Goal: Information Seeking & Learning: Check status

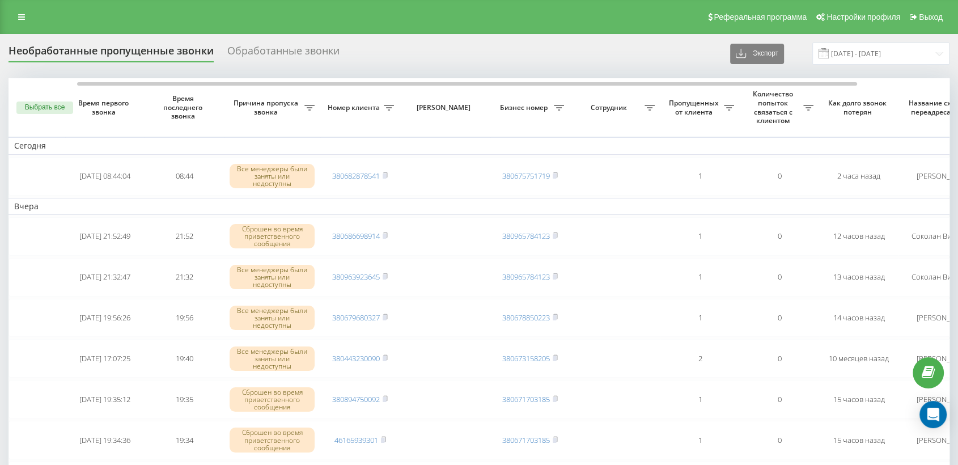
scroll to position [0, 83]
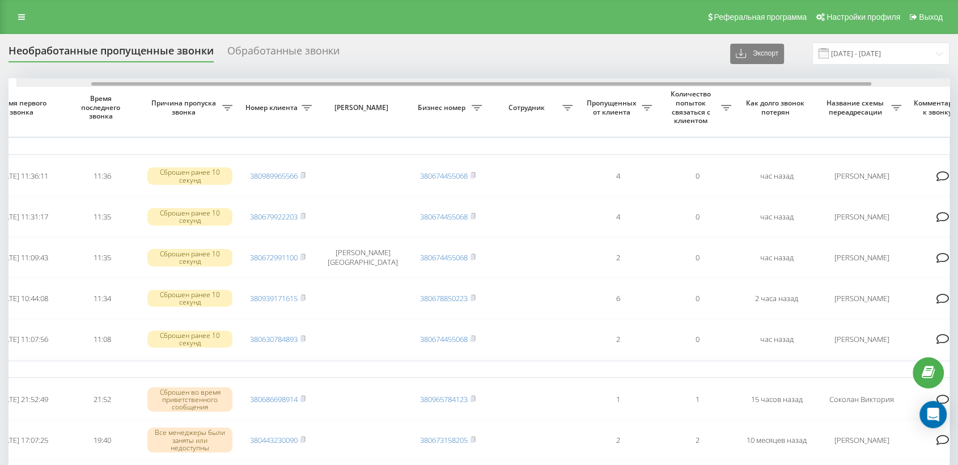
scroll to position [0, 90]
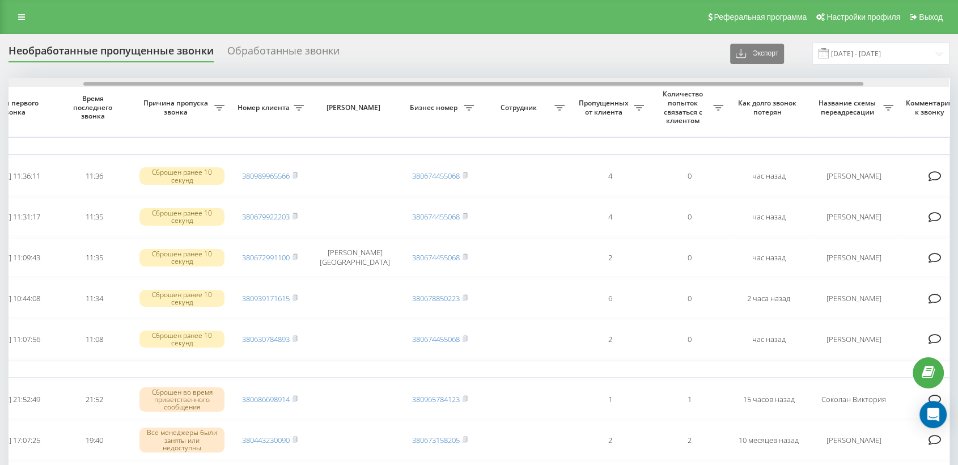
drag, startPoint x: 451, startPoint y: 85, endPoint x: 525, endPoint y: 72, distance: 75.9
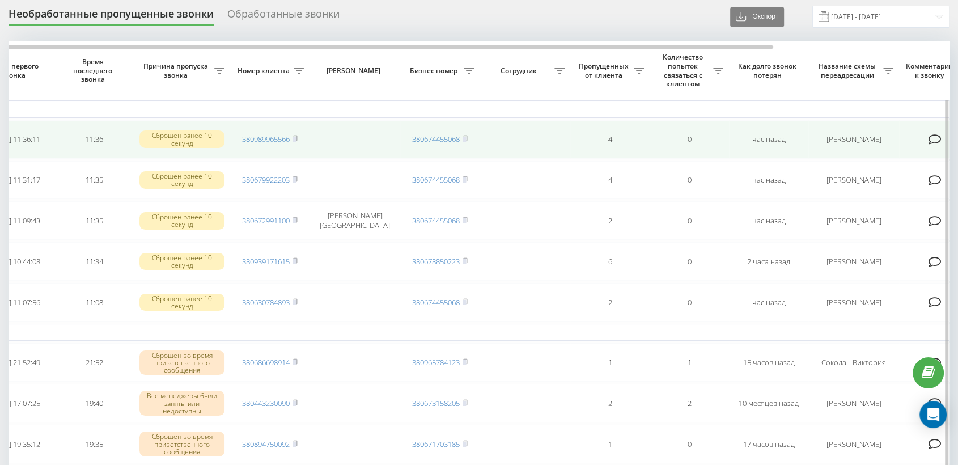
scroll to position [0, 0]
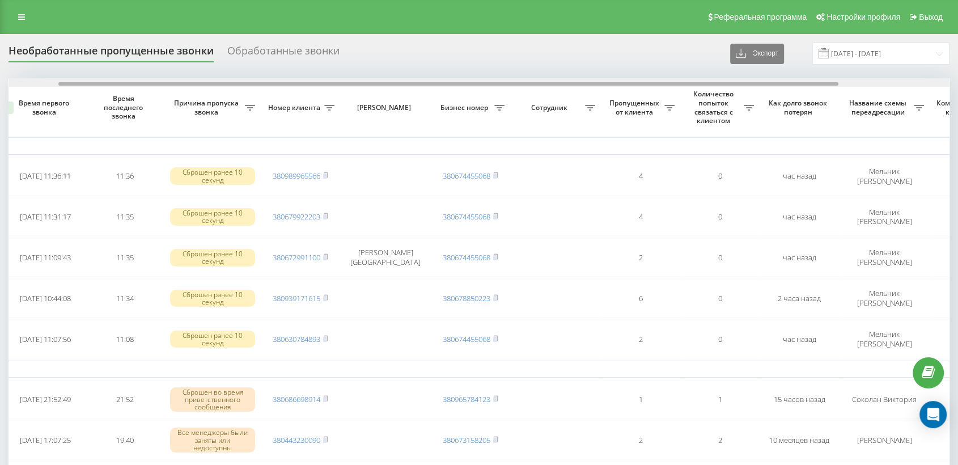
scroll to position [0, 65]
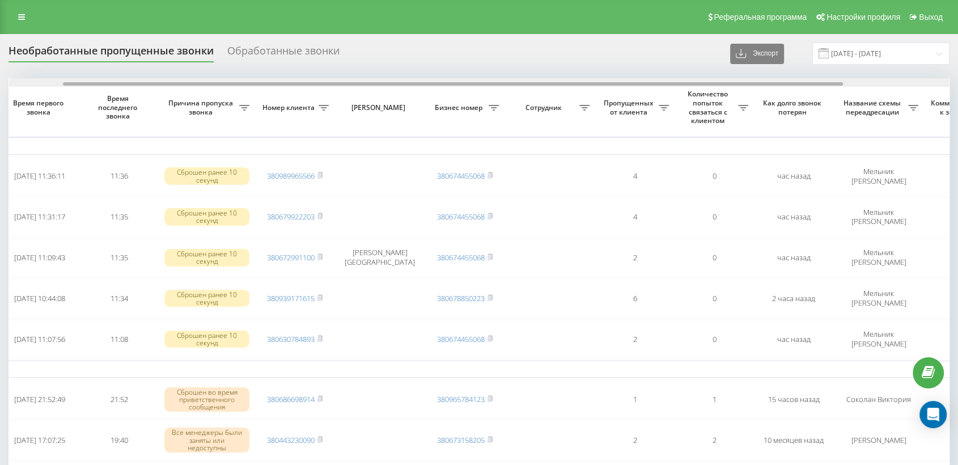
drag, startPoint x: 485, startPoint y: 84, endPoint x: 540, endPoint y: 77, distance: 54.9
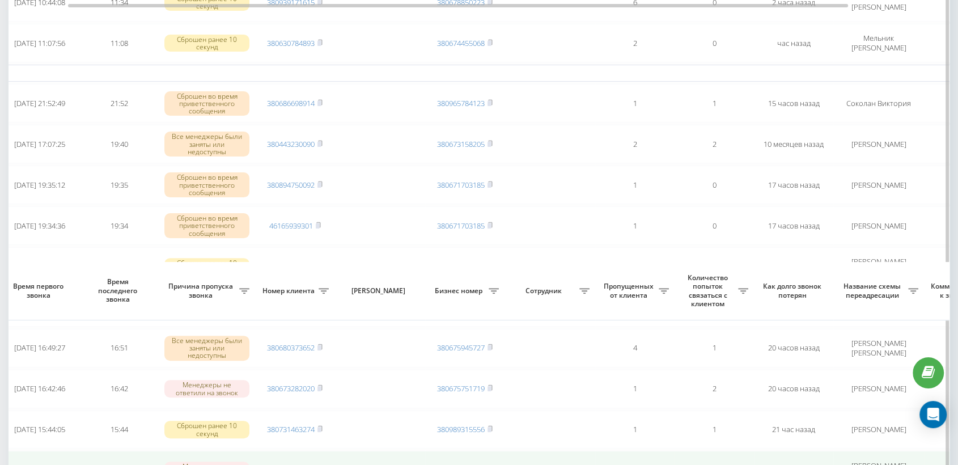
scroll to position [63, 0]
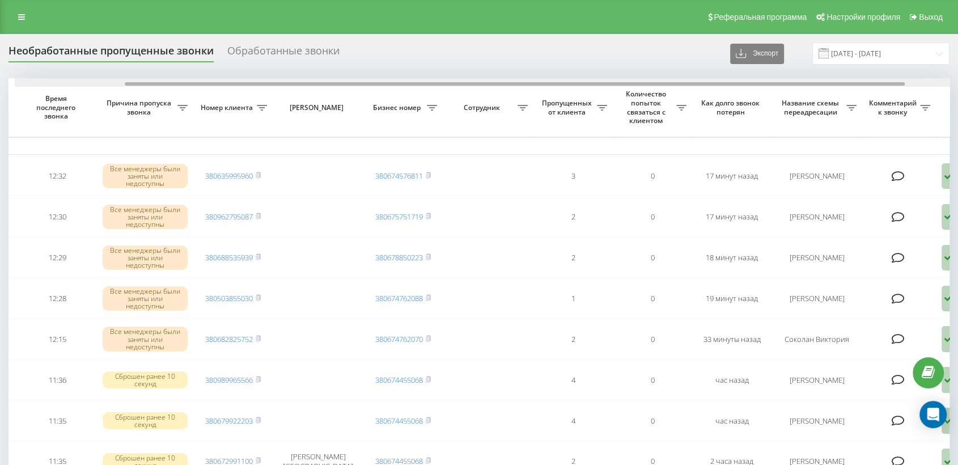
scroll to position [0, 133]
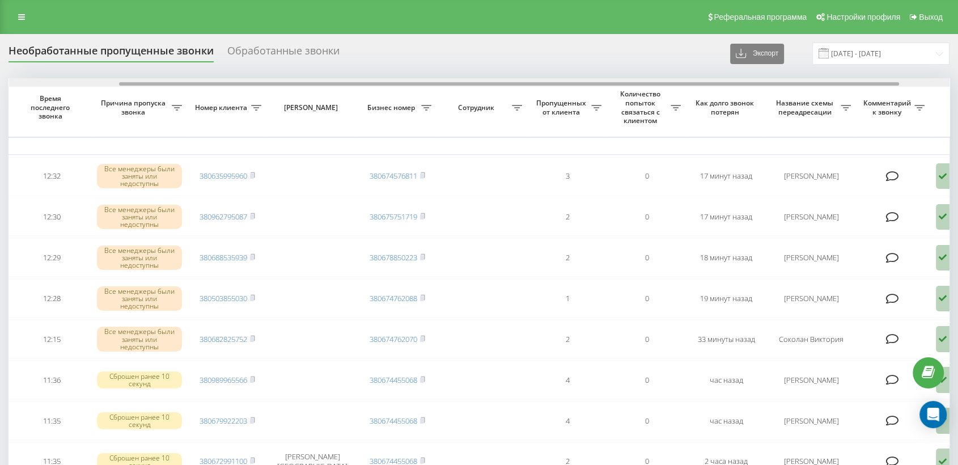
drag, startPoint x: 439, startPoint y: 85, endPoint x: 549, endPoint y: 73, distance: 111.1
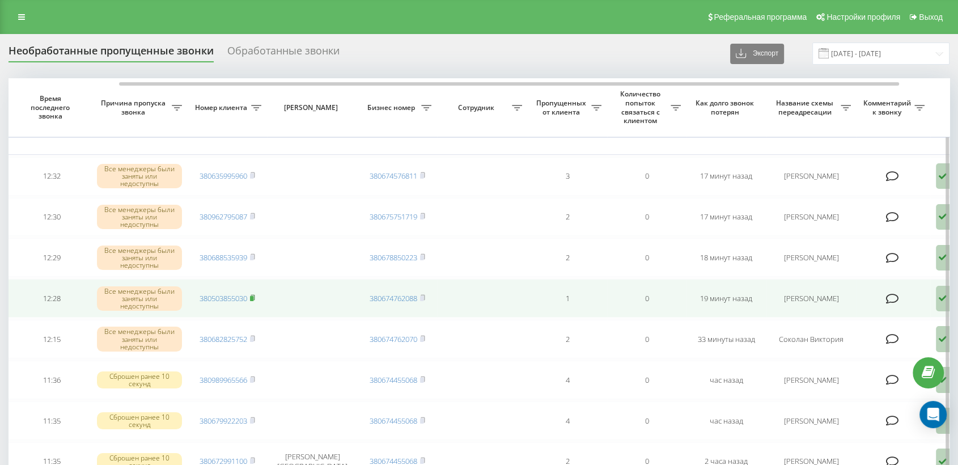
click at [252, 296] on rect at bounding box center [251, 298] width 3 height 5
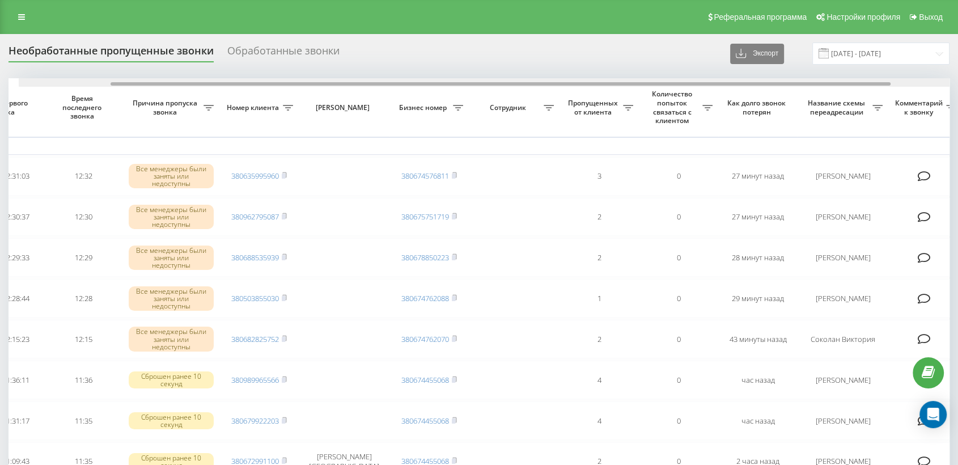
scroll to position [0, 111]
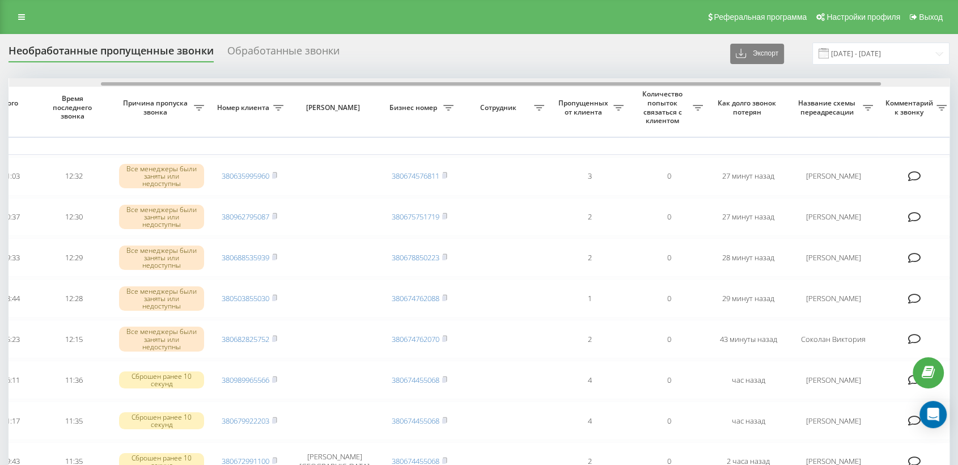
drag, startPoint x: 470, startPoint y: 83, endPoint x: 562, endPoint y: 78, distance: 91.9
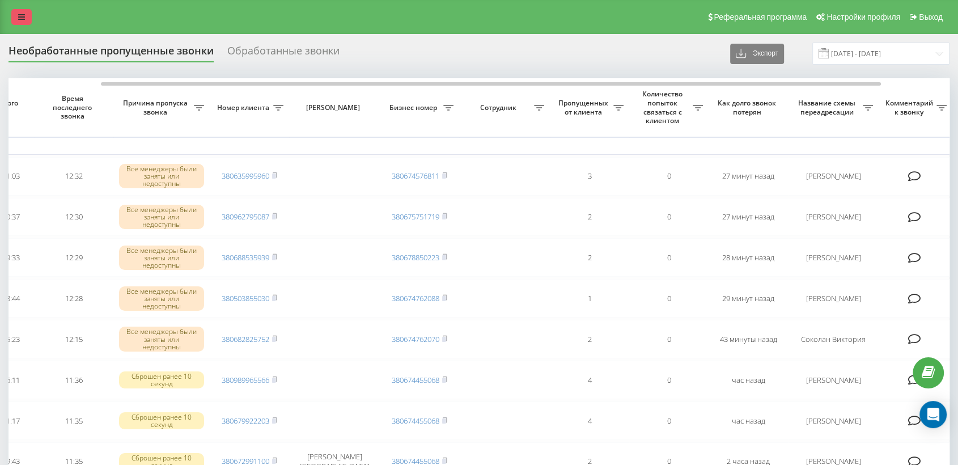
click at [22, 15] on icon at bounding box center [21, 17] width 7 height 8
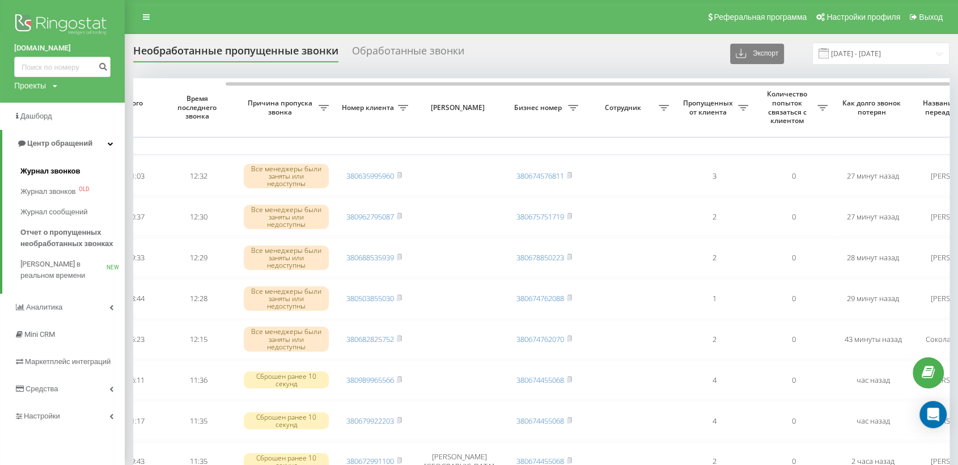
click at [44, 165] on span "Журнал звонков" at bounding box center [50, 170] width 60 height 11
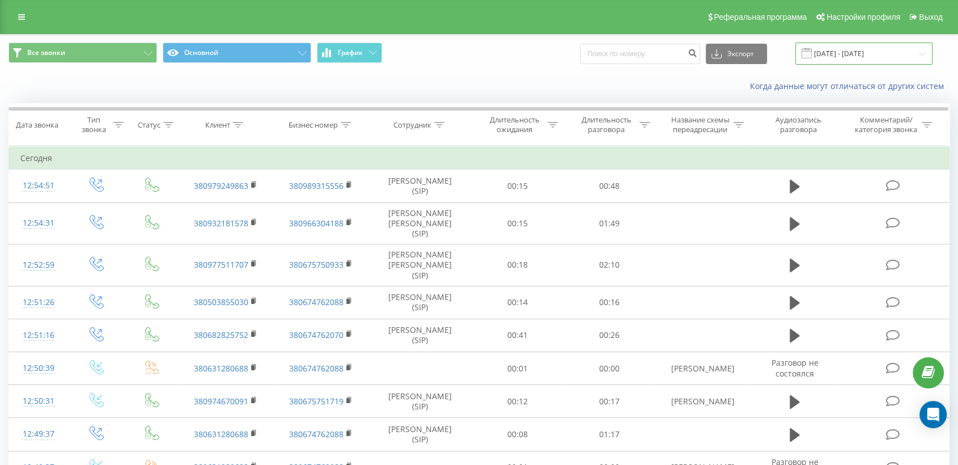
click at [860, 51] on input "[DATE] - [DATE]" at bounding box center [863, 54] width 137 height 22
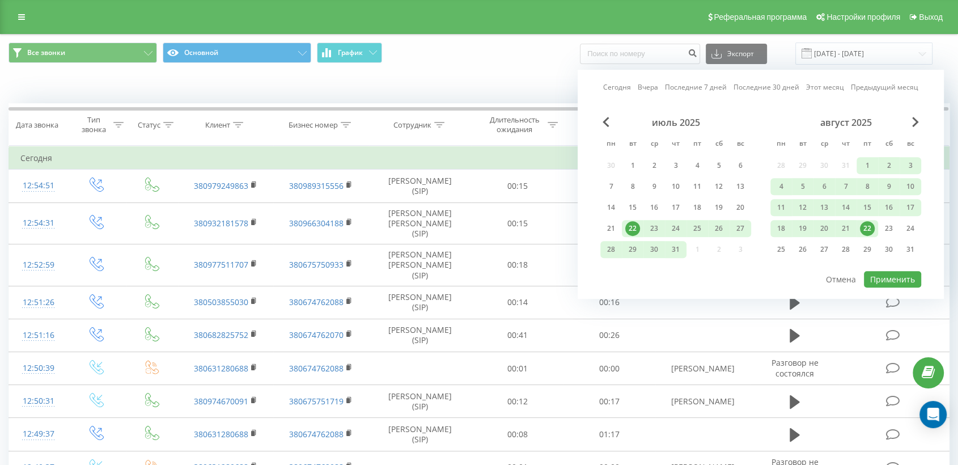
click at [868, 225] on div "22" at bounding box center [867, 228] width 15 height 15
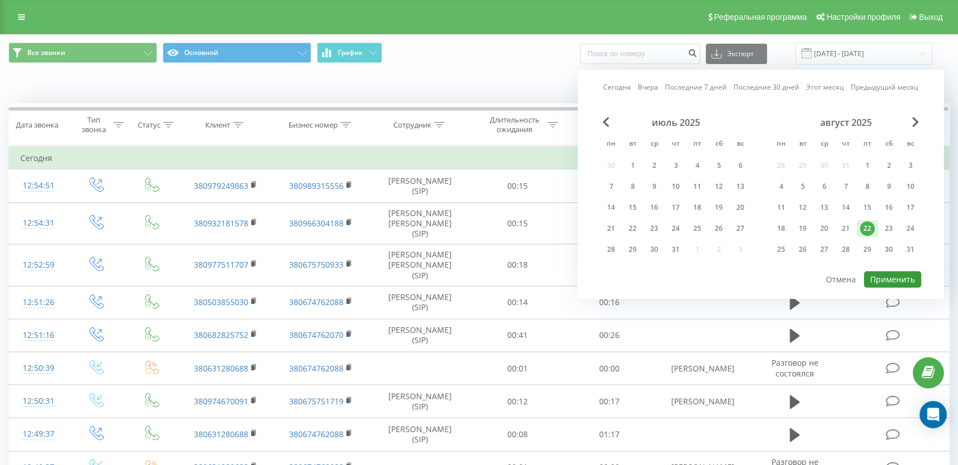
click at [898, 271] on button "Применить" at bounding box center [892, 279] width 57 height 16
type input "[DATE] - [DATE]"
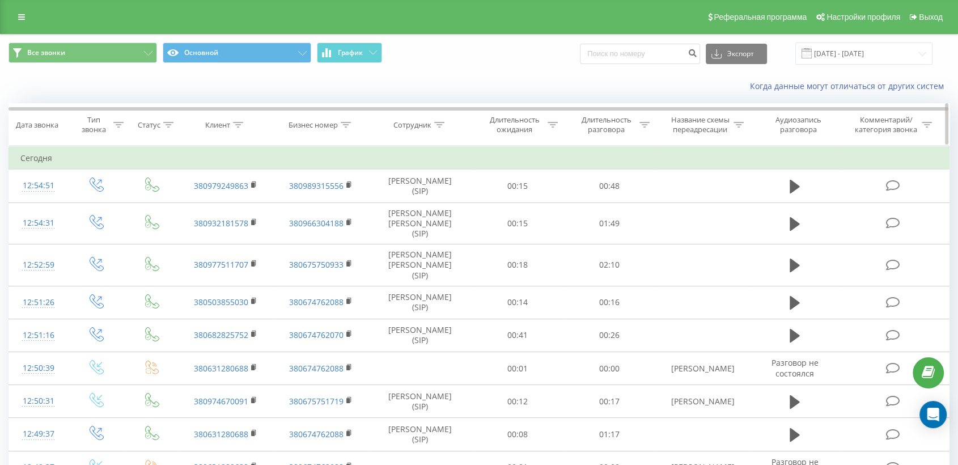
click at [439, 122] on icon at bounding box center [439, 125] width 10 height 6
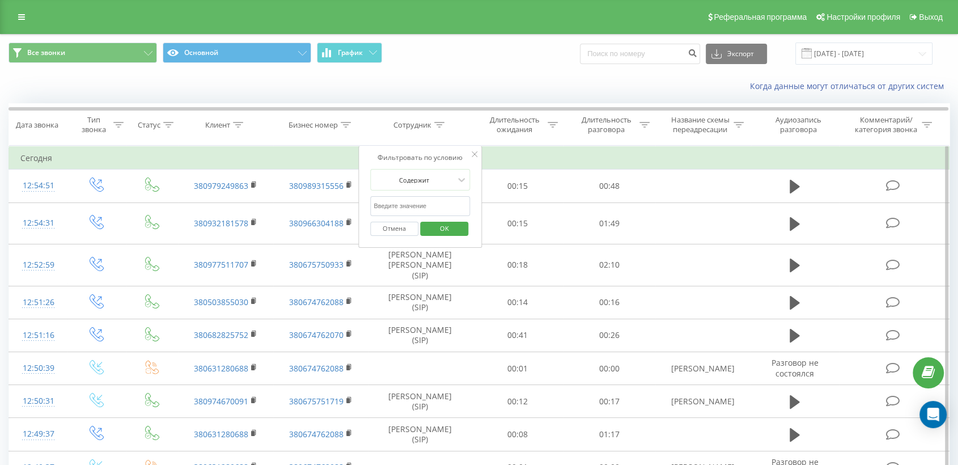
click at [403, 206] on input "text" at bounding box center [420, 206] width 100 height 20
click at [448, 227] on span "OK" at bounding box center [444, 228] width 32 height 18
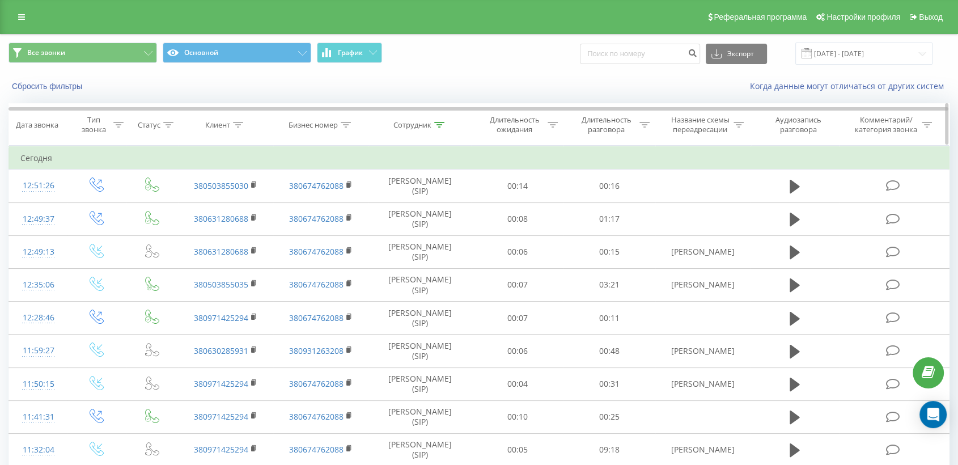
click at [441, 124] on icon at bounding box center [439, 125] width 10 height 6
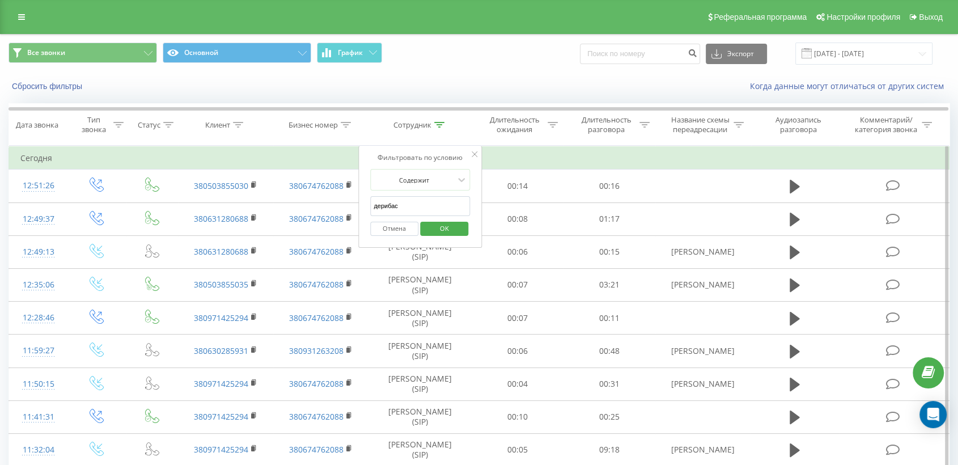
click at [416, 204] on input "дерибас" at bounding box center [420, 206] width 100 height 20
type input "д"
click at [453, 224] on span "OK" at bounding box center [444, 228] width 32 height 18
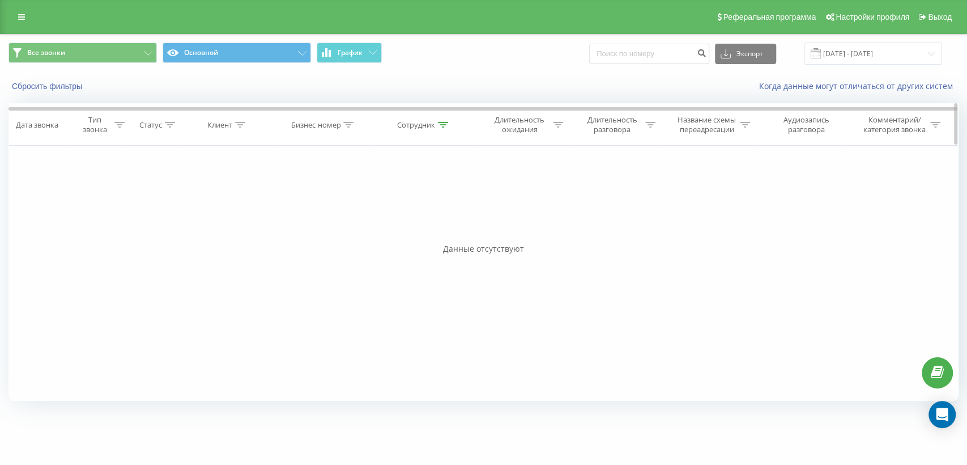
click at [440, 125] on icon at bounding box center [443, 125] width 10 height 6
click at [422, 207] on input "Олійник Катя" at bounding box center [425, 206] width 100 height 20
type input "О"
click at [406, 202] on input "text" at bounding box center [425, 206] width 100 height 20
click at [456, 226] on span "OK" at bounding box center [448, 228] width 32 height 18
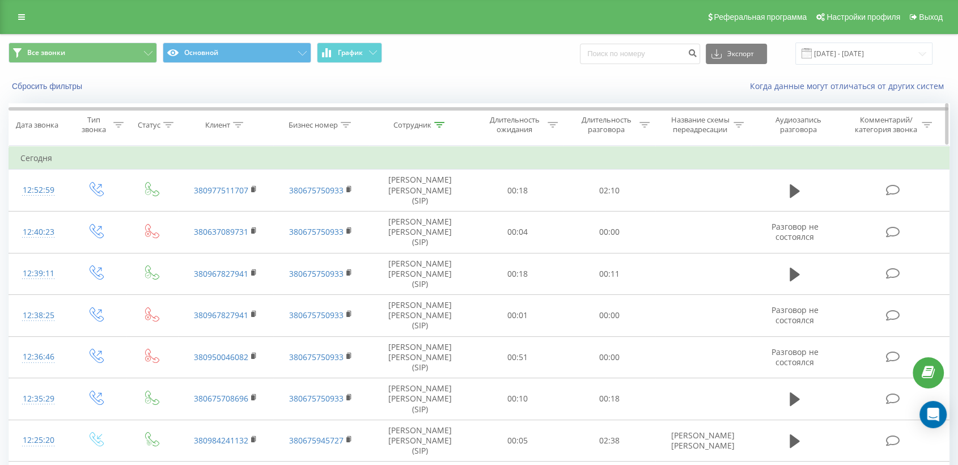
click at [439, 124] on icon at bounding box center [439, 125] width 10 height 6
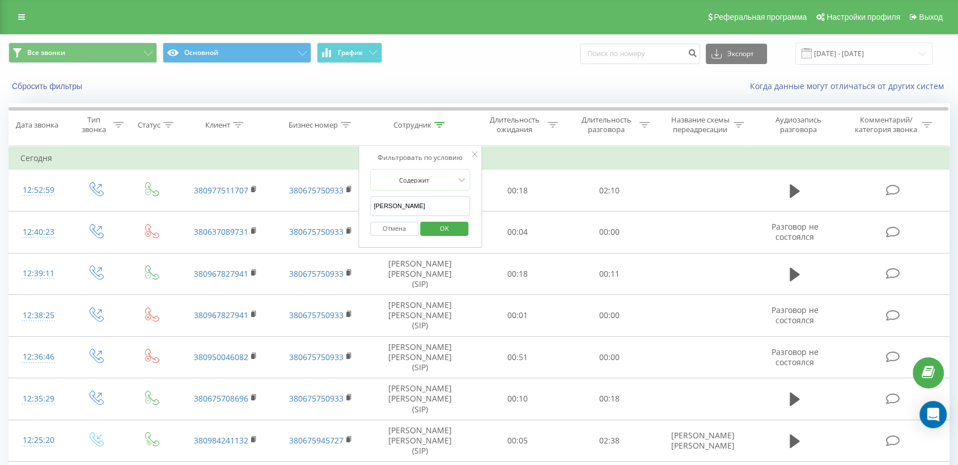
click at [414, 203] on input "шевчук" at bounding box center [420, 206] width 100 height 20
type input "ш"
type input "дерибас"
click at [434, 228] on span "OK" at bounding box center [444, 228] width 32 height 18
